Goal: Task Accomplishment & Management: Use online tool/utility

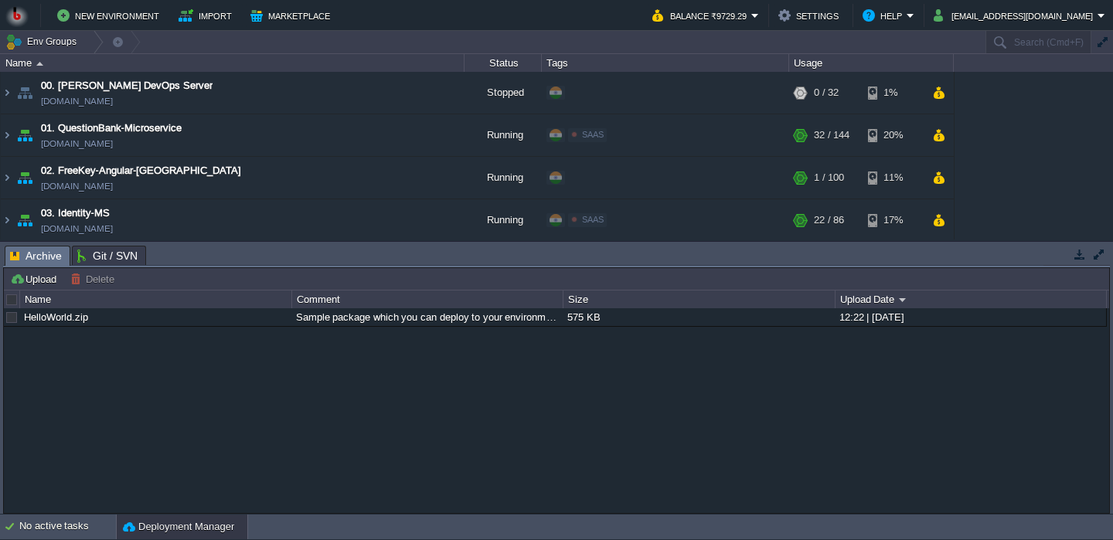
click at [1083, 253] on button "button" at bounding box center [1079, 254] width 14 height 14
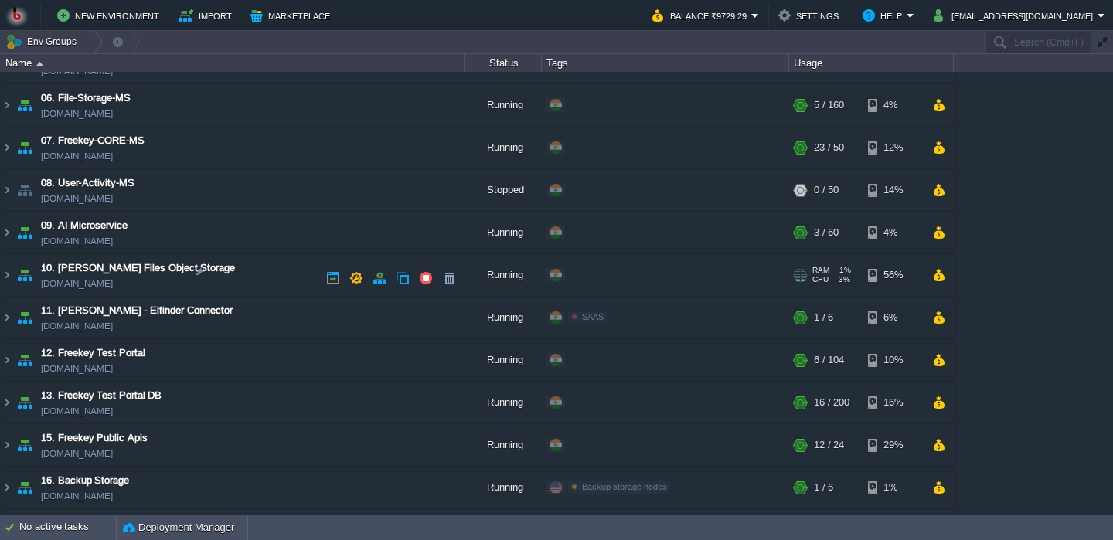
scroll to position [241, 0]
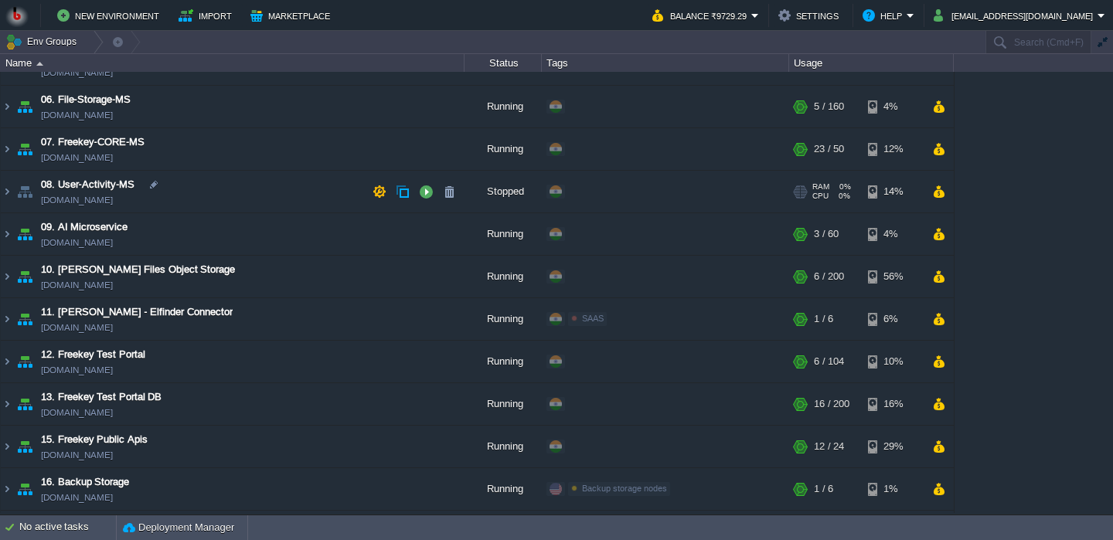
click at [241, 213] on td "08. User-Activity-MS [DOMAIN_NAME]" at bounding box center [233, 192] width 464 height 42
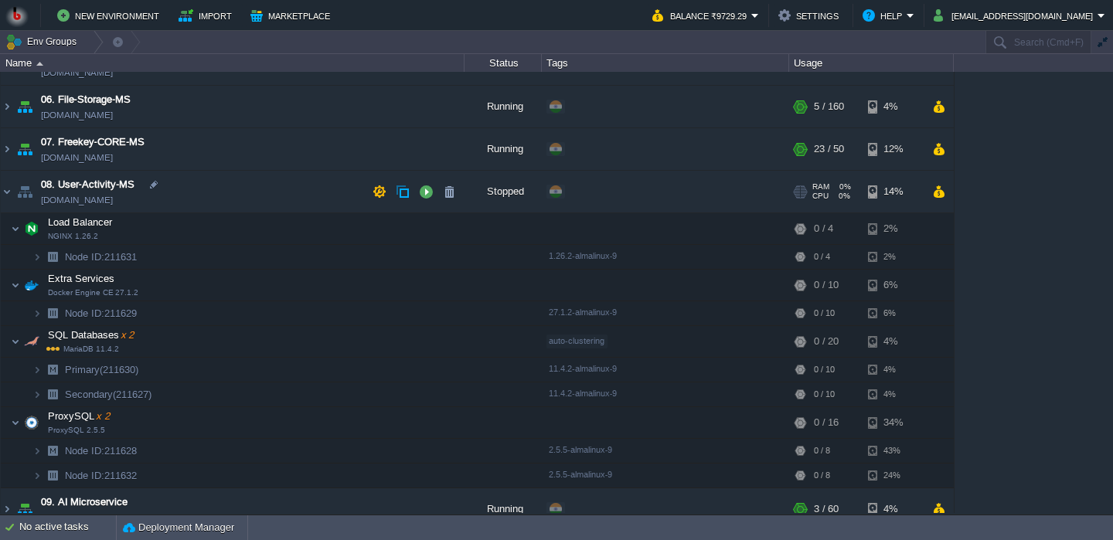
click at [230, 202] on td "08. User-Activity-MS [DOMAIN_NAME]" at bounding box center [233, 192] width 464 height 42
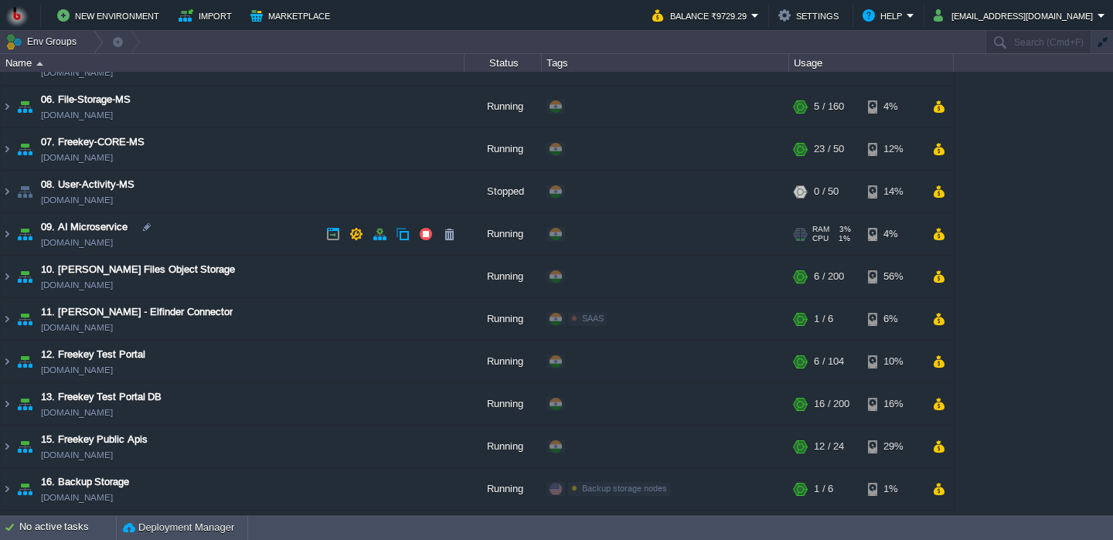
click at [225, 223] on td "09. AI Microservice [DOMAIN_NAME]" at bounding box center [233, 234] width 464 height 42
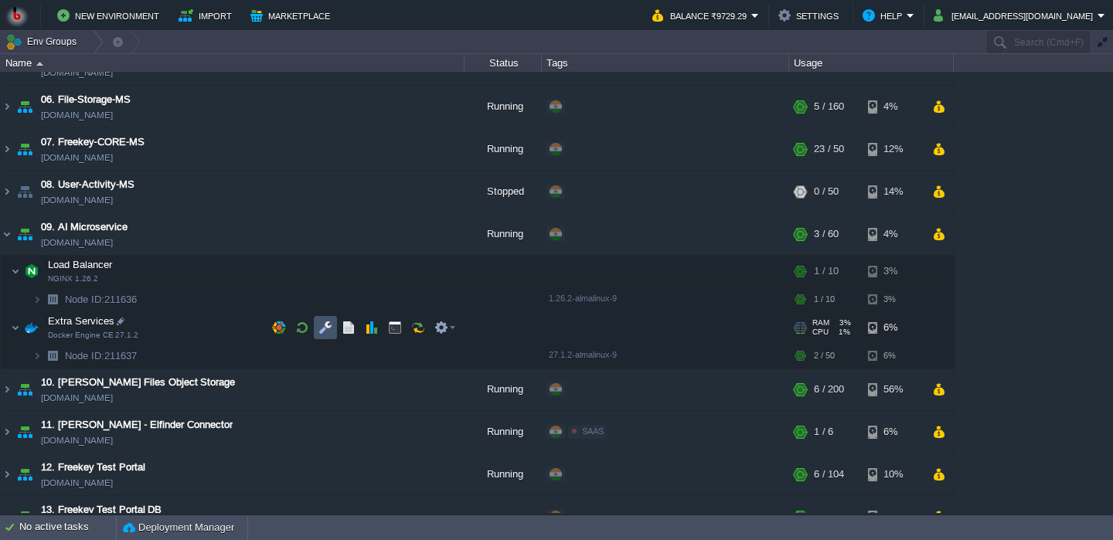
click at [328, 328] on button "button" at bounding box center [325, 328] width 14 height 14
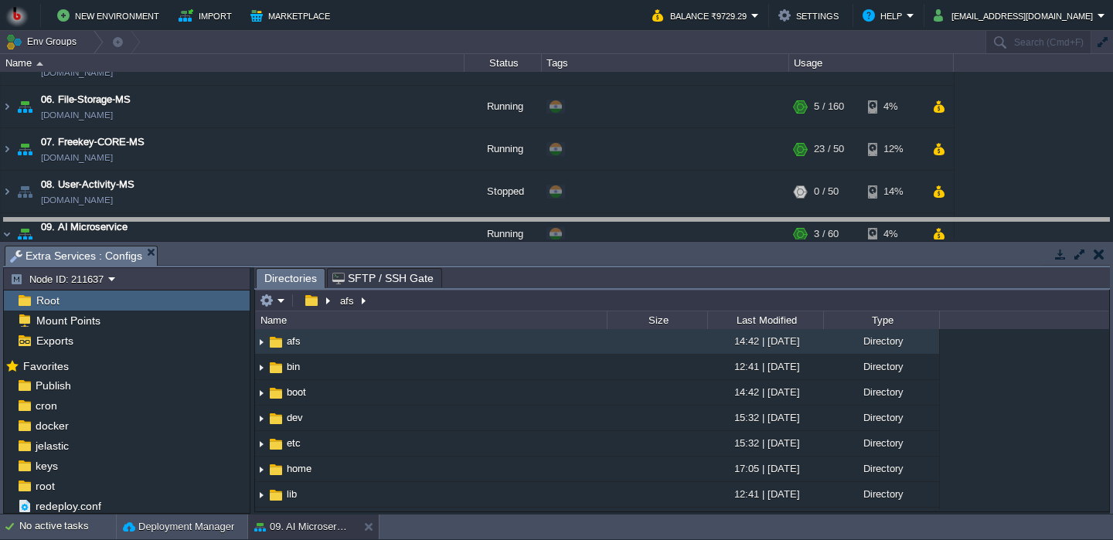
drag, startPoint x: 389, startPoint y: 261, endPoint x: 347, endPoint y: 182, distance: 89.2
click at [347, 182] on body "New Environment Import Marketplace Bonus ₹0.00 Upgrade Account Balance ₹9729.29…" at bounding box center [556, 270] width 1113 height 540
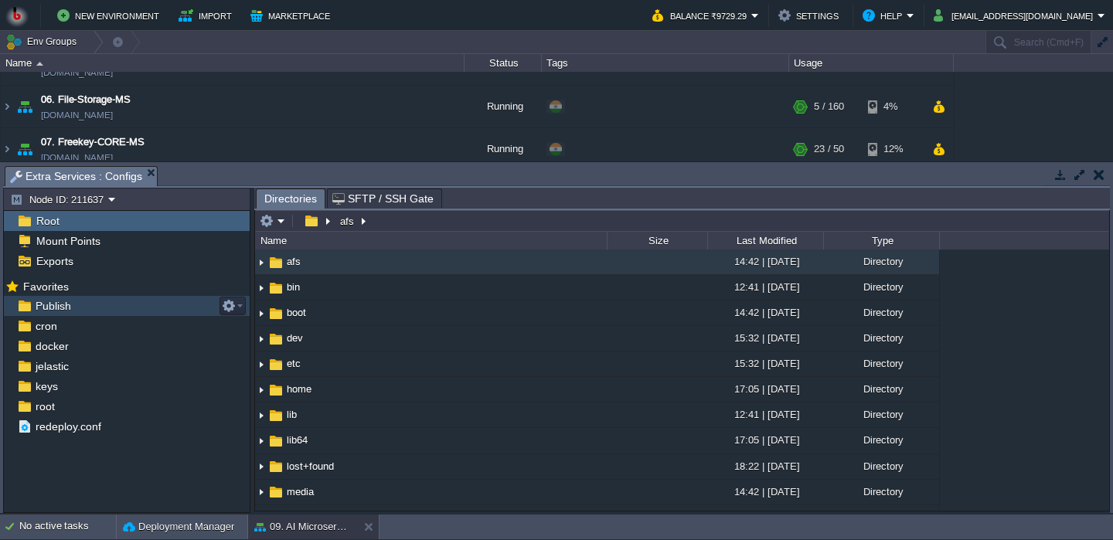
click at [124, 307] on div "Publish" at bounding box center [127, 306] width 246 height 20
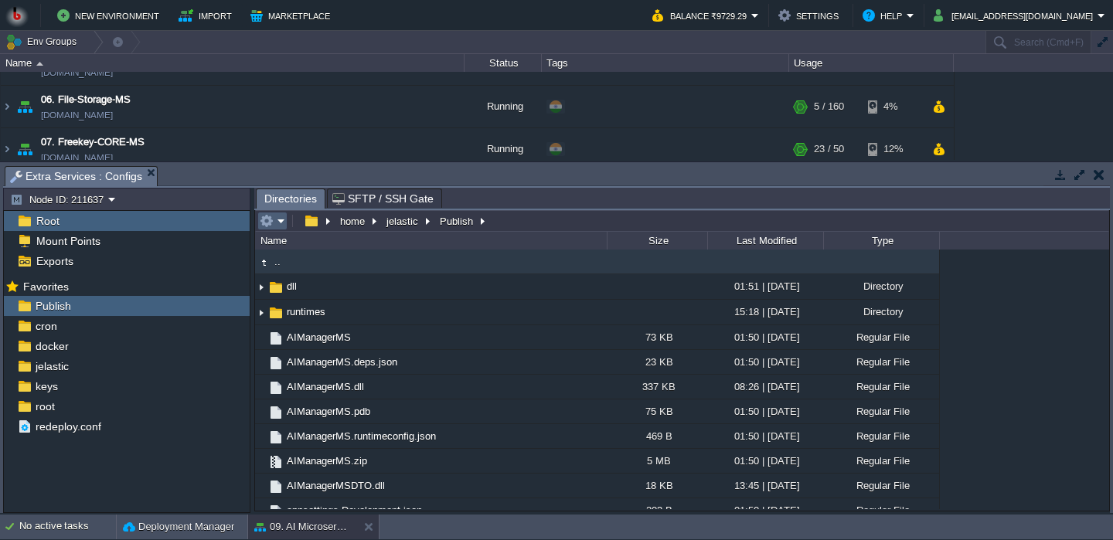
click at [283, 219] on em at bounding box center [272, 221] width 25 height 14
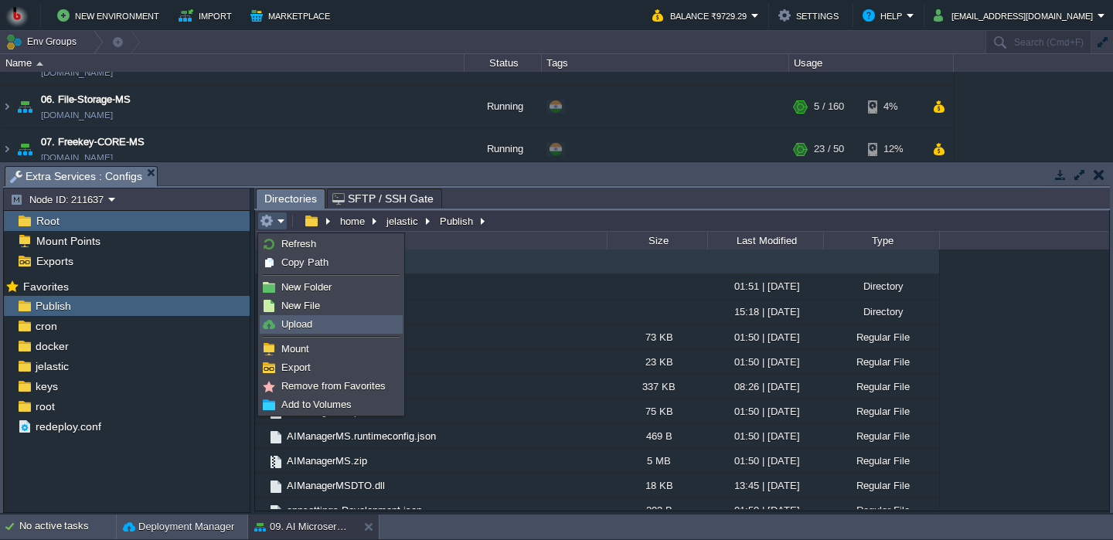
click at [298, 324] on span "Upload" at bounding box center [296, 324] width 31 height 12
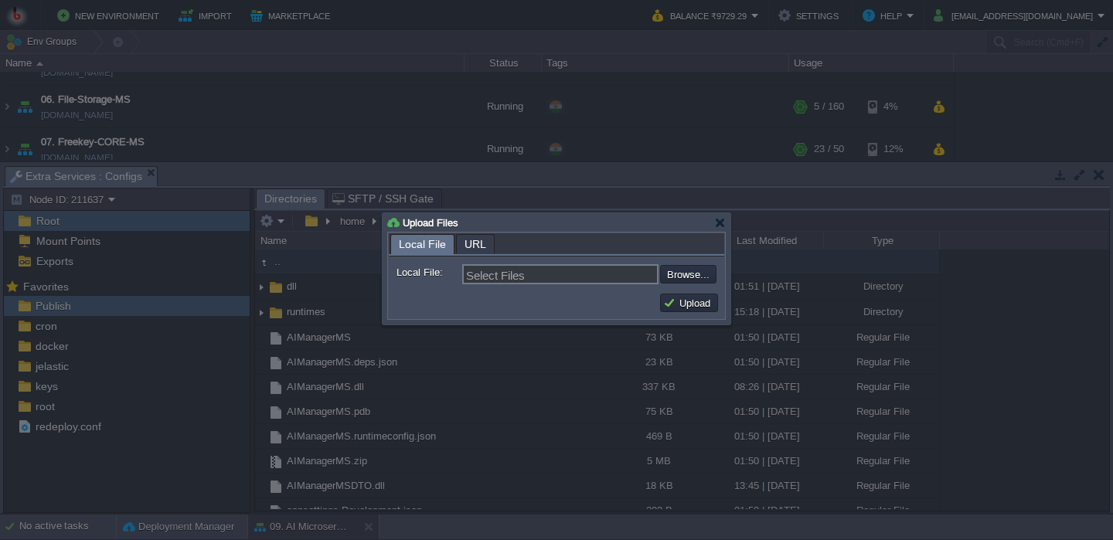
click at [683, 291] on div "Upload" at bounding box center [556, 302] width 335 height 31
click at [686, 271] on input "file" at bounding box center [618, 274] width 195 height 19
type input "C:\fakepath\AIManagerMS.dll"
type input "AIManagerMS.dll"
click at [691, 310] on button "Upload" at bounding box center [689, 303] width 52 height 14
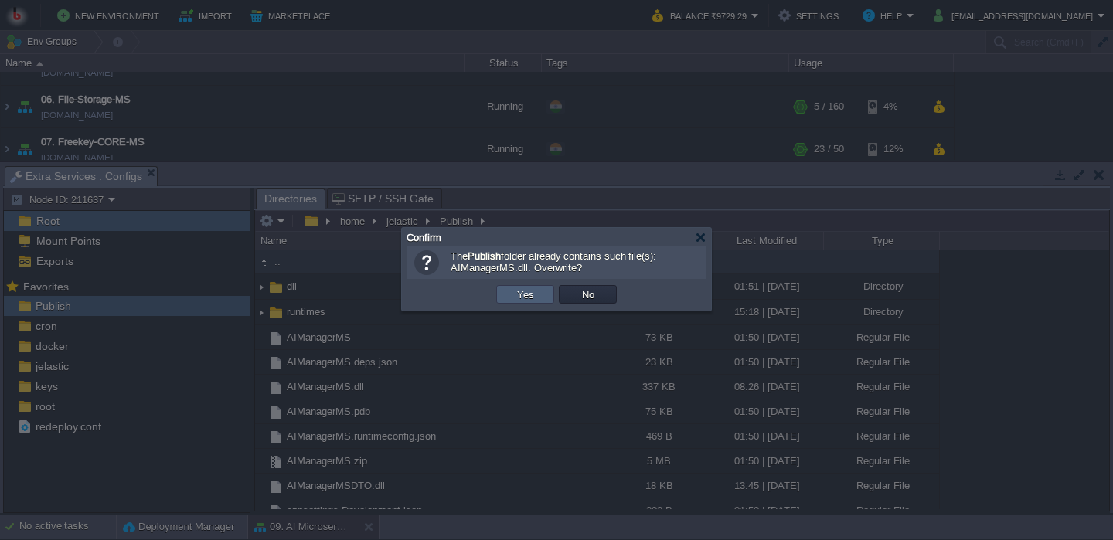
click at [542, 302] on td "Yes" at bounding box center [525, 294] width 58 height 19
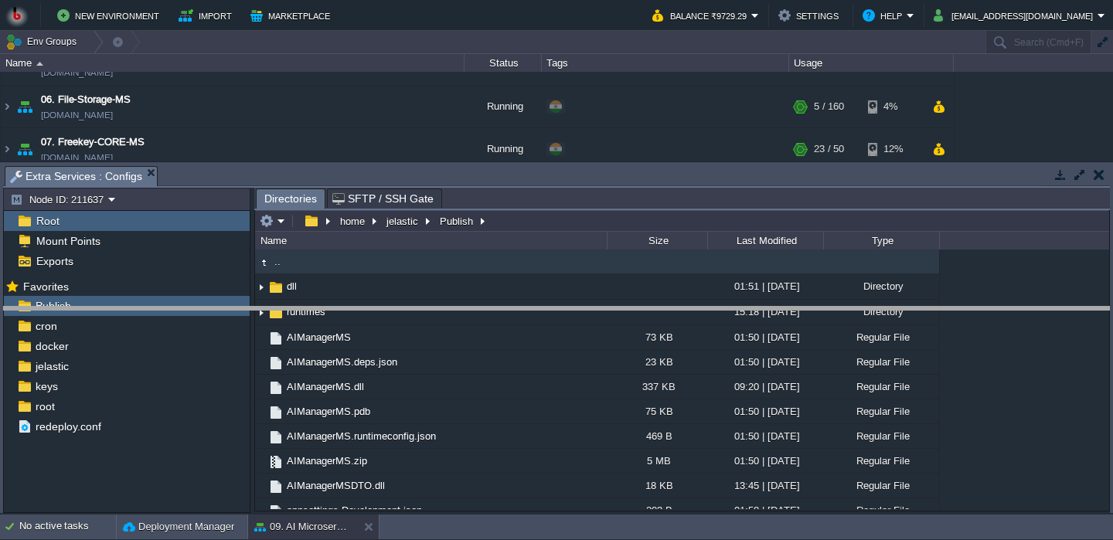
drag, startPoint x: 420, startPoint y: 180, endPoint x: 402, endPoint y: 345, distance: 165.5
click at [402, 345] on body "New Environment Import Marketplace Bonus ₹0.00 Upgrade Account Balance ₹9729.29…" at bounding box center [556, 270] width 1113 height 540
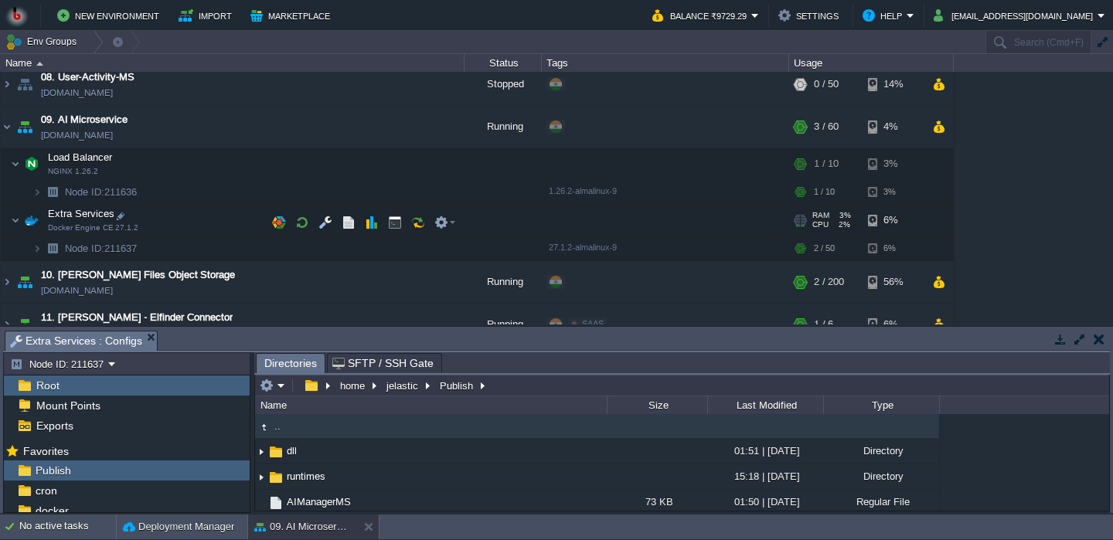
scroll to position [348, 0]
click at [298, 224] on button "button" at bounding box center [302, 220] width 14 height 14
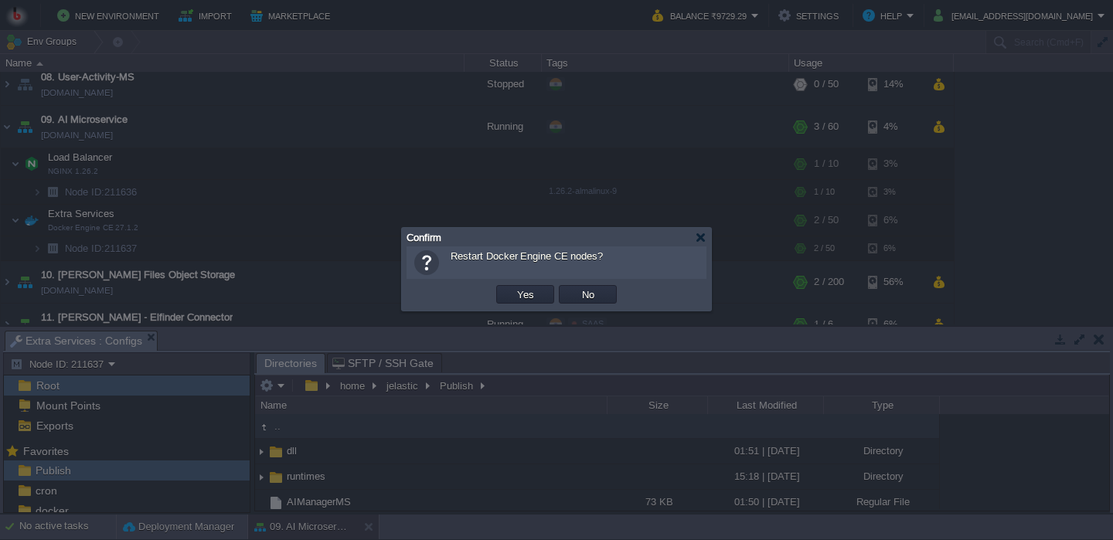
click at [512, 285] on td "Yes" at bounding box center [525, 294] width 63 height 23
click at [515, 301] on button "Yes" at bounding box center [525, 294] width 26 height 14
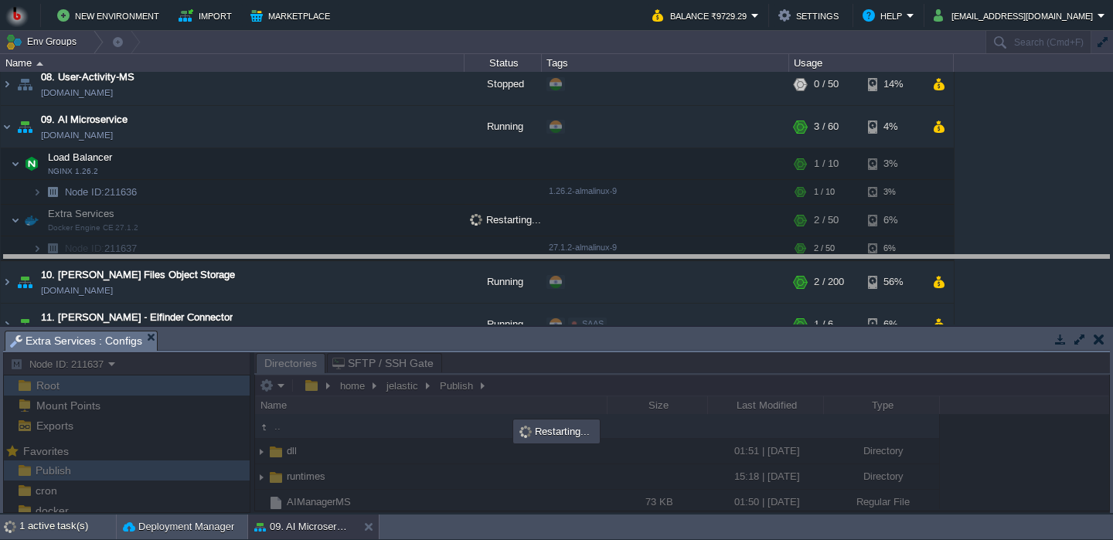
drag, startPoint x: 510, startPoint y: 342, endPoint x: 480, endPoint y: 269, distance: 78.6
click at [481, 270] on body "New Environment Import Marketplace Bonus ₹0.00 Upgrade Account Balance ₹9729.29…" at bounding box center [556, 270] width 1113 height 540
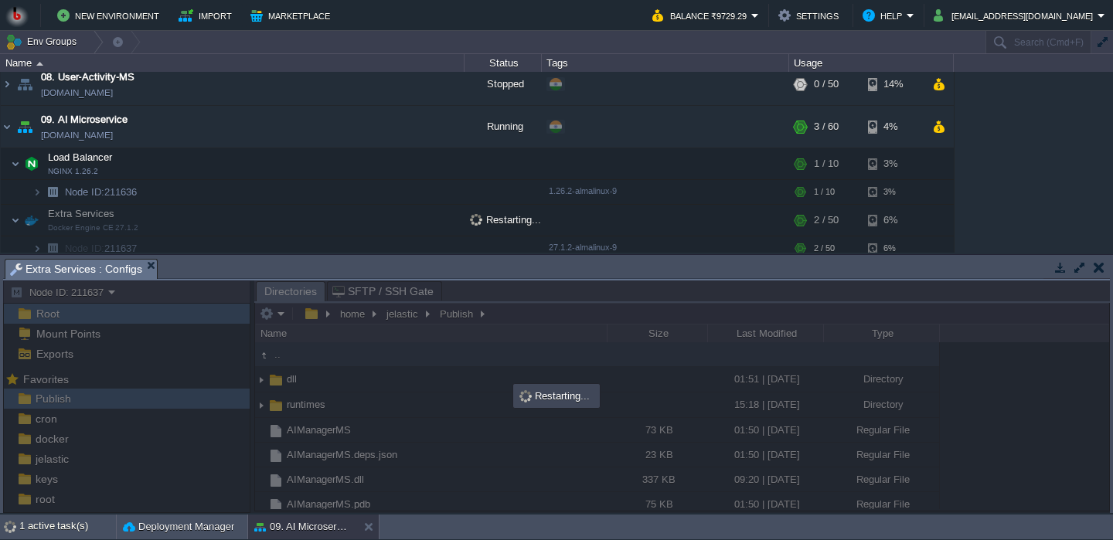
click at [480, 295] on body "New Environment Import Marketplace Bonus ₹0.00 Upgrade Account Balance ₹9729.29…" at bounding box center [556, 270] width 1113 height 540
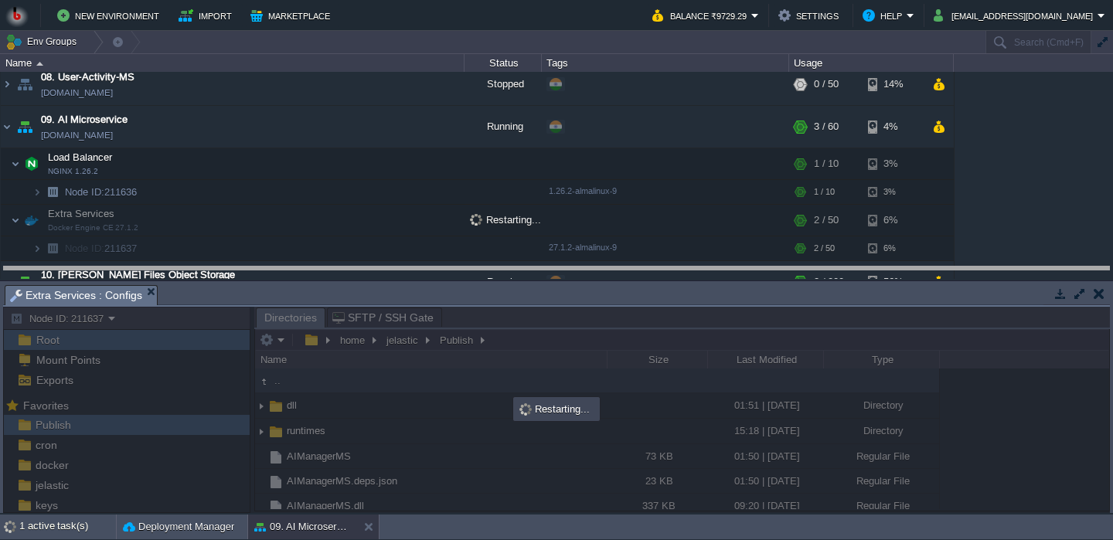
drag, startPoint x: 480, startPoint y: 274, endPoint x: 455, endPoint y: 277, distance: 24.9
click at [455, 277] on body "New Environment Import Marketplace Bonus ₹0.00 Upgrade Account Balance ₹9729.29…" at bounding box center [556, 270] width 1113 height 540
